Goal: Task Accomplishment & Management: Manage account settings

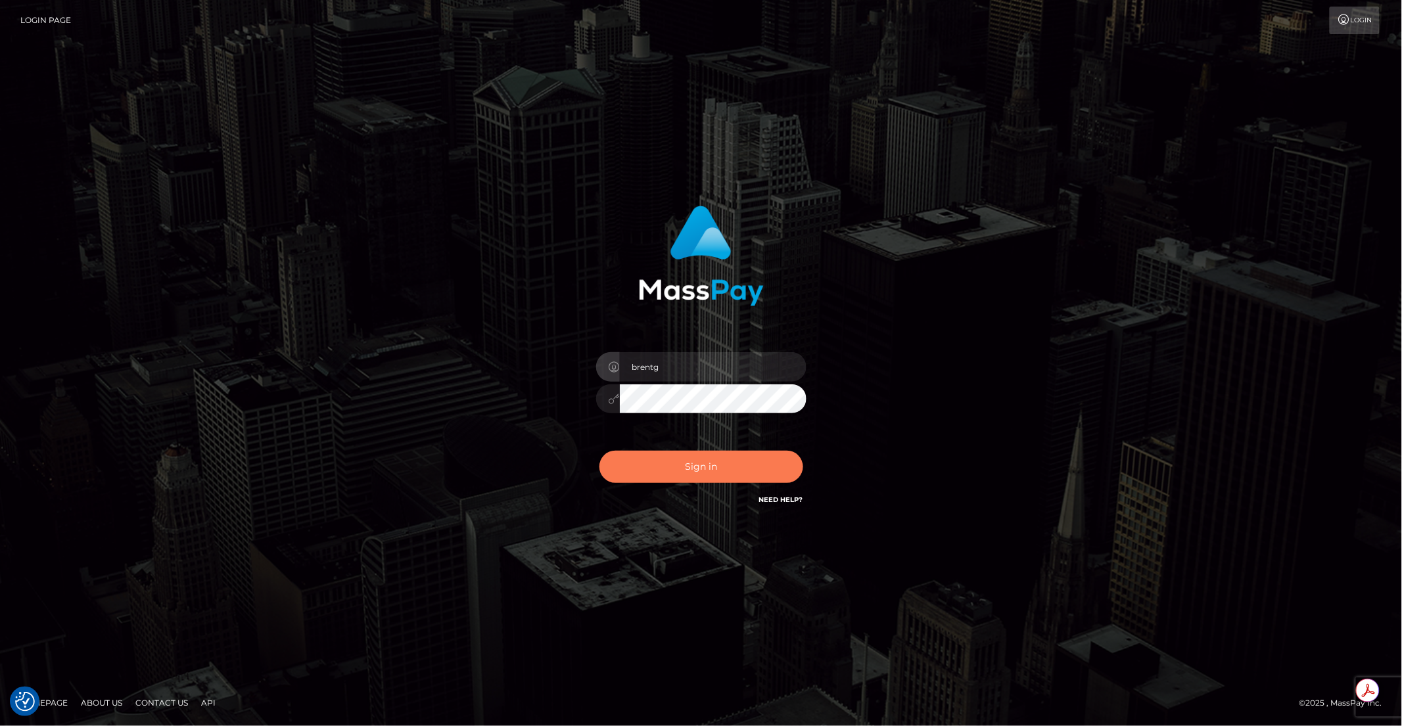
click at [700, 463] on button "Sign in" at bounding box center [701, 467] width 204 height 32
type input "brentg"
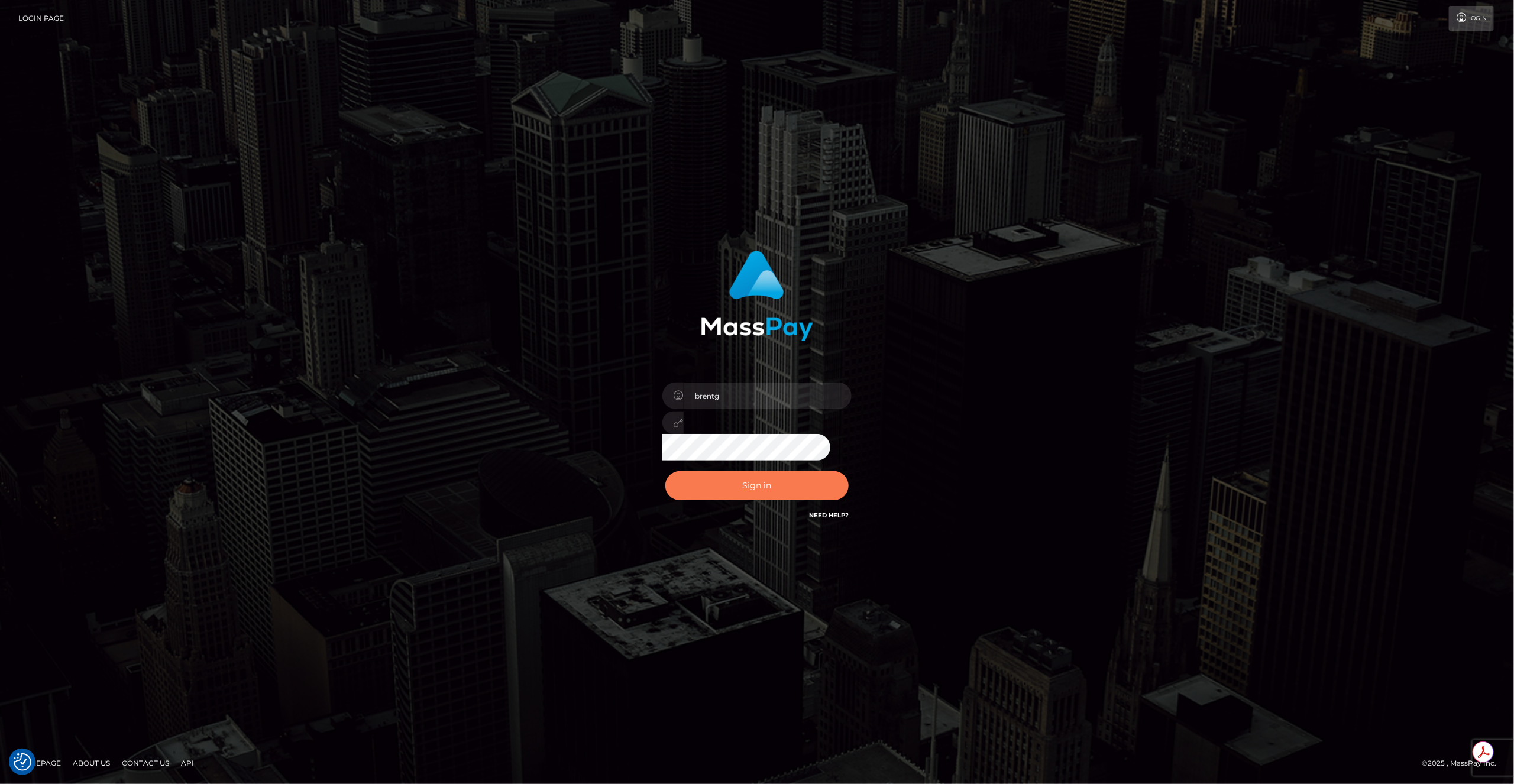
click at [771, 489] on button "Sign in" at bounding box center [757, 486] width 184 height 29
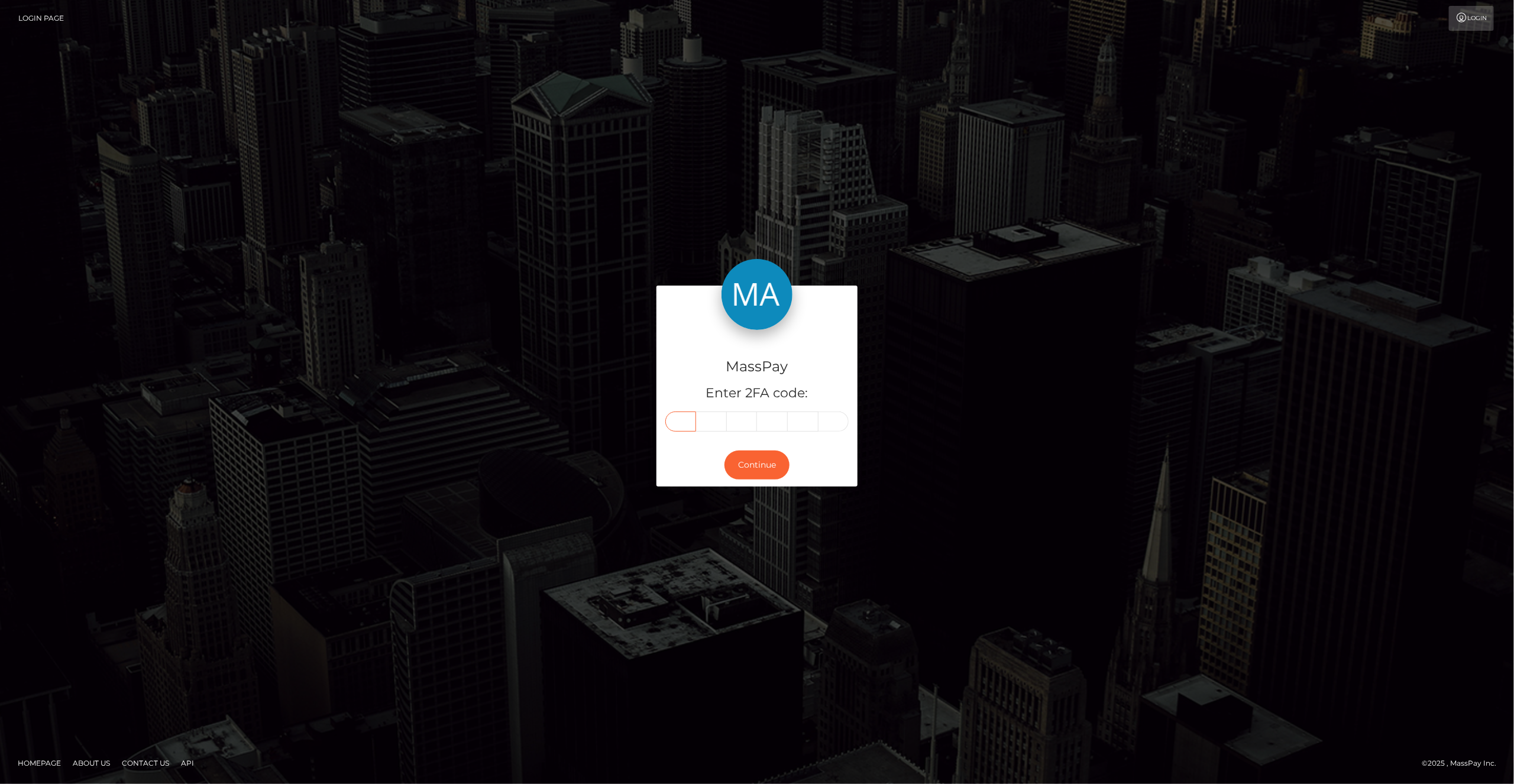
paste input "6"
type input "6"
type input "4"
type input "3"
type input "0"
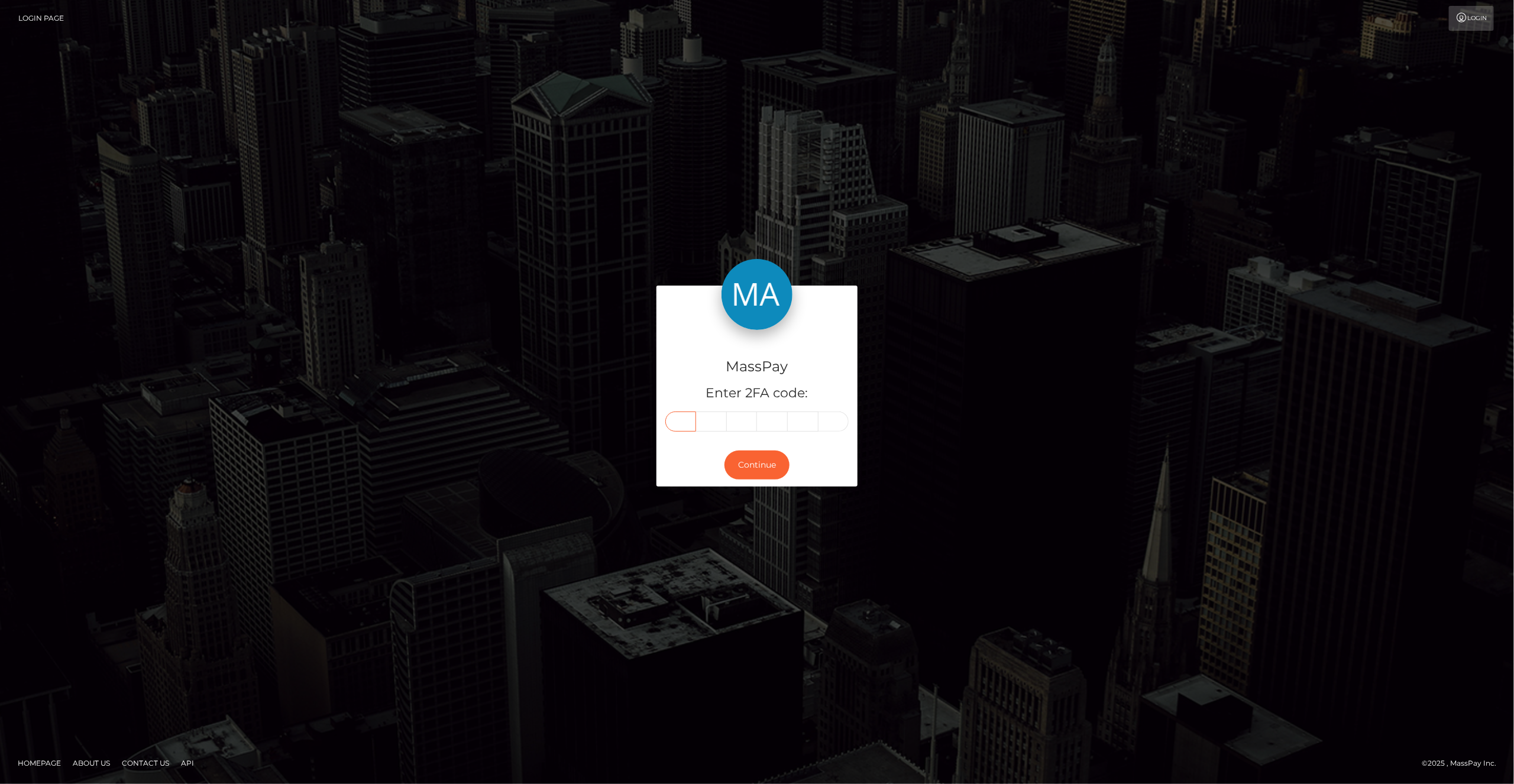
type input "3"
type input "8"
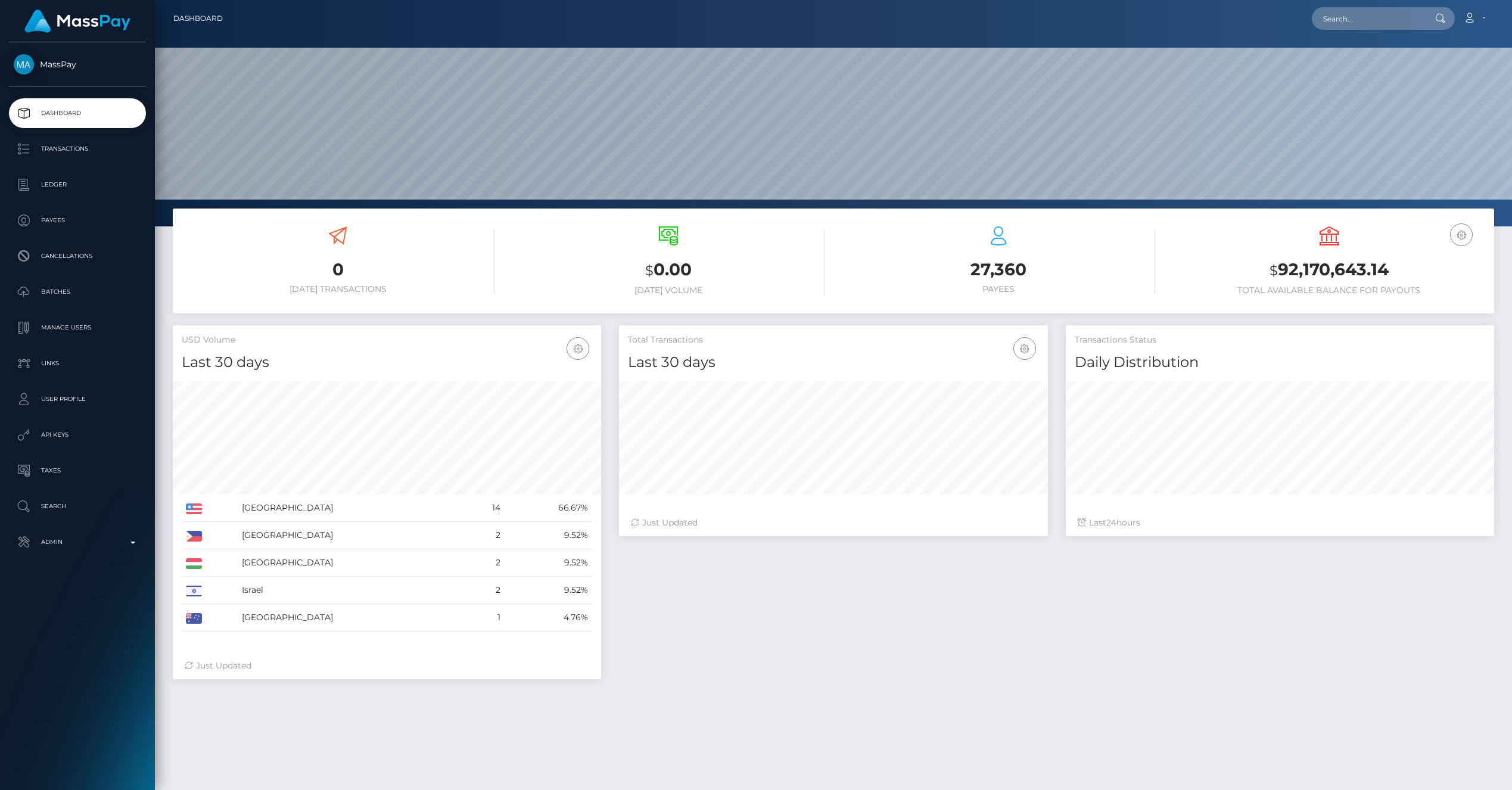
scroll to position [211, 428]
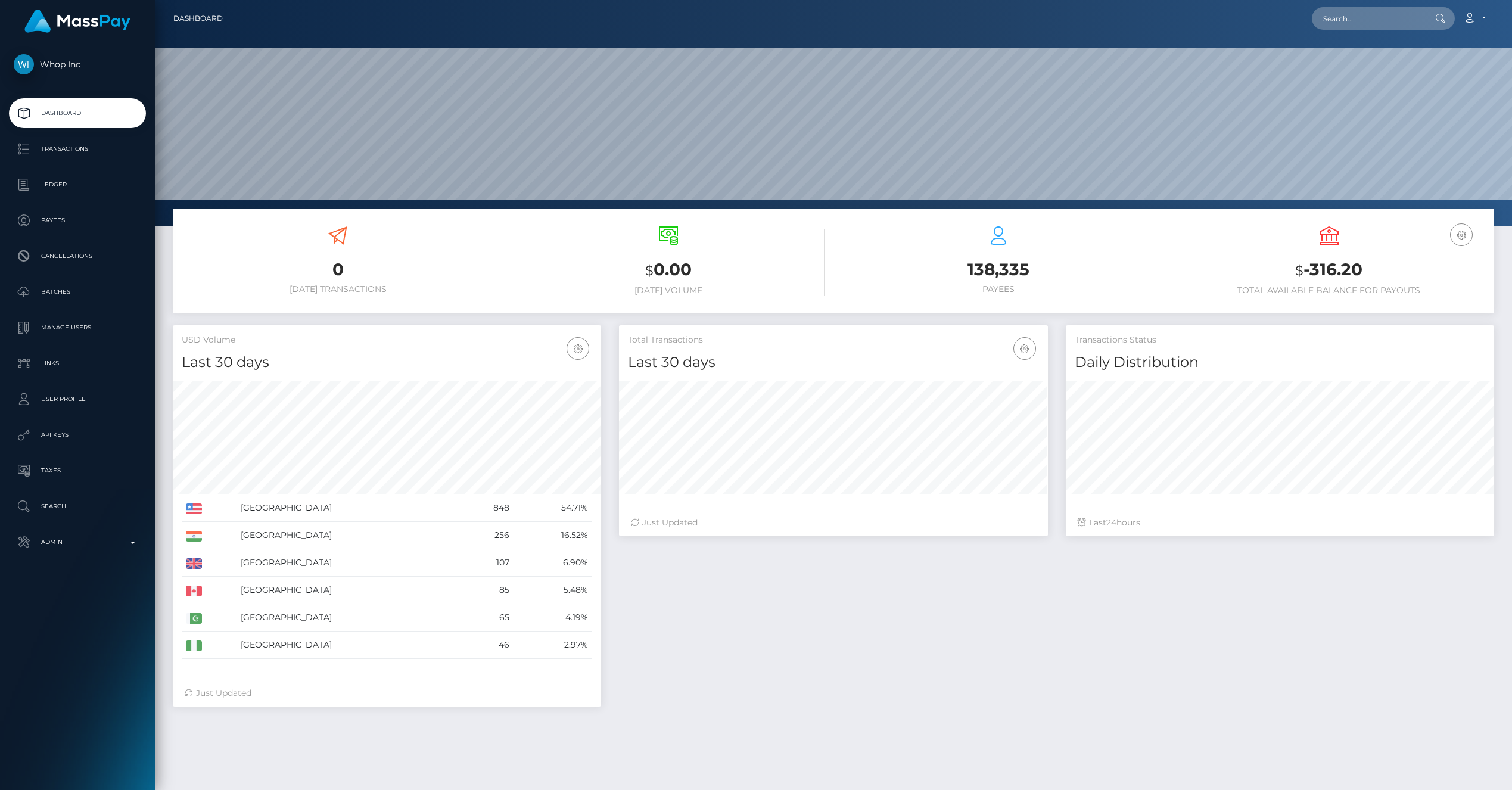
scroll to position [211, 428]
click at [39, 324] on p "Manage Users" at bounding box center [77, 328] width 128 height 18
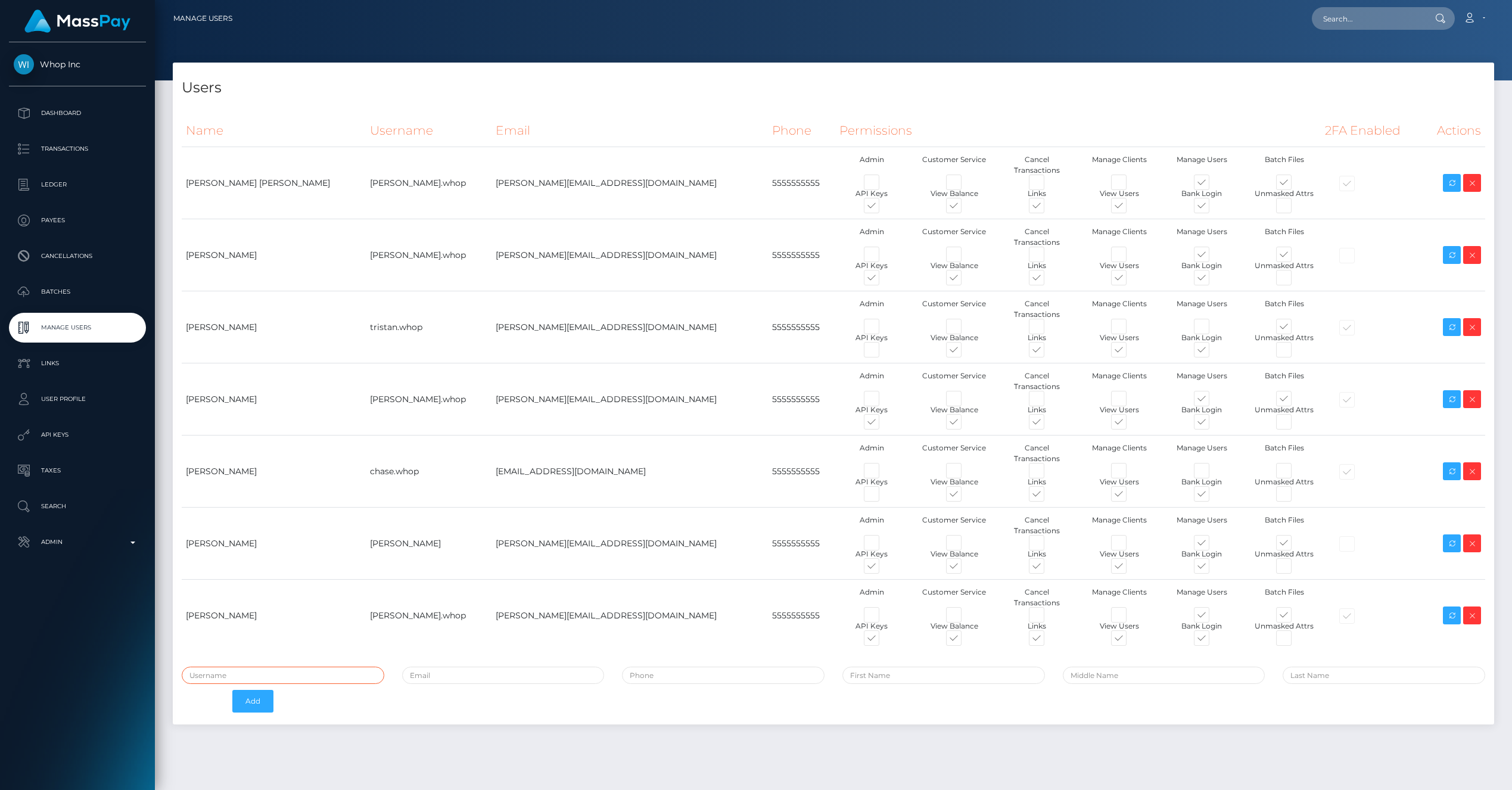
type input "brentg"
